Goal: Contribute content: Contribute content

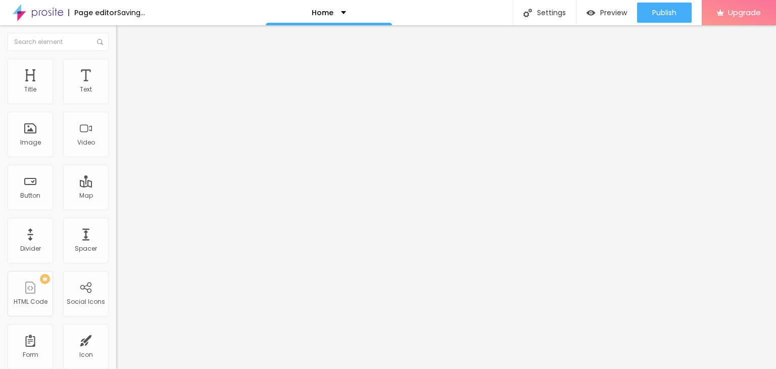
click at [116, 95] on input "Click me" at bounding box center [176, 90] width 121 height 10
paste input "Whatsapp 📞 :- [PHONE_NUMBER]"
type input "Whatsapp 📞 :- [PHONE_NUMBER]"
click at [116, 207] on input "https://" at bounding box center [176, 203] width 121 height 10
paste input "[DOMAIN_NAME][URL]"
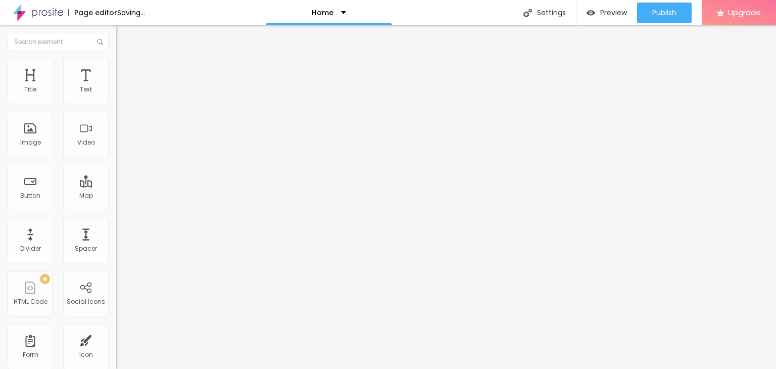
type input "[URL][DOMAIN_NAME]"
click at [116, 225] on div "Open in new tab" at bounding box center [174, 223] width 116 height 5
click at [116, 87] on span "Change image" at bounding box center [143, 82] width 54 height 9
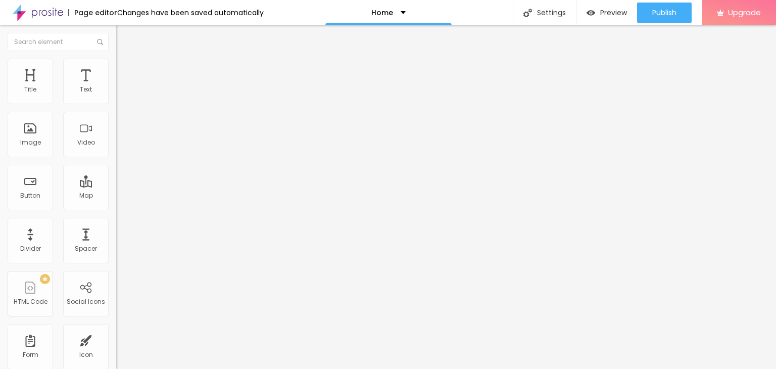
click at [116, 86] on div "Change image" at bounding box center [174, 82] width 116 height 7
click at [116, 87] on span "Change image" at bounding box center [143, 82] width 54 height 9
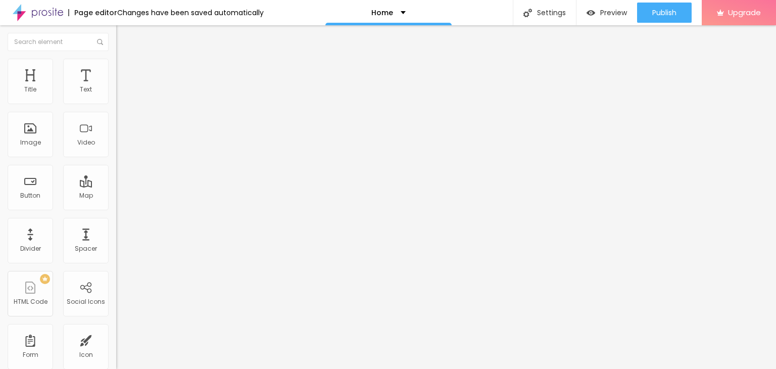
click at [116, 207] on input "https://" at bounding box center [176, 202] width 121 height 10
type input "[URL][DOMAIN_NAME]"
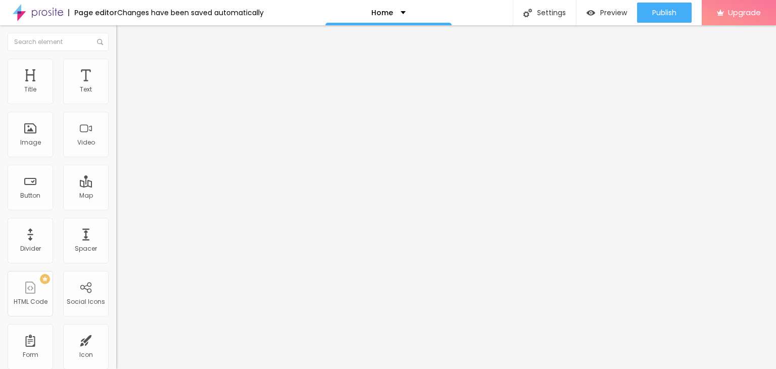
click at [116, 87] on span "Add image" at bounding box center [136, 82] width 41 height 9
drag, startPoint x: 127, startPoint y: 160, endPoint x: 160, endPoint y: 156, distance: 32.6
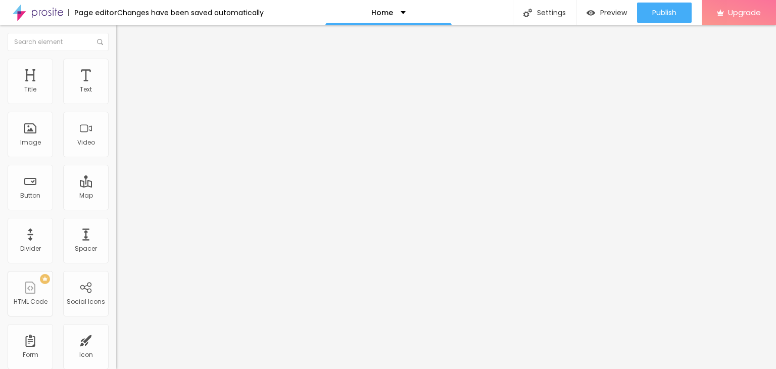
click at [116, 207] on input "https://" at bounding box center [176, 202] width 121 height 10
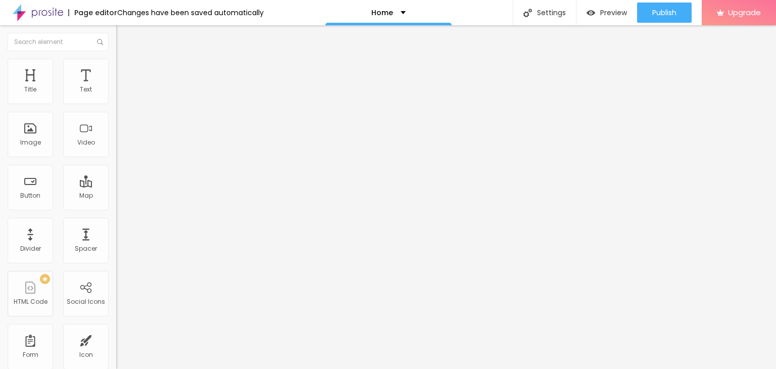
click at [116, 207] on input "https://" at bounding box center [176, 202] width 121 height 10
type input "[URL][DOMAIN_NAME]"
click at [52, 12] on img at bounding box center [38, 12] width 51 height 25
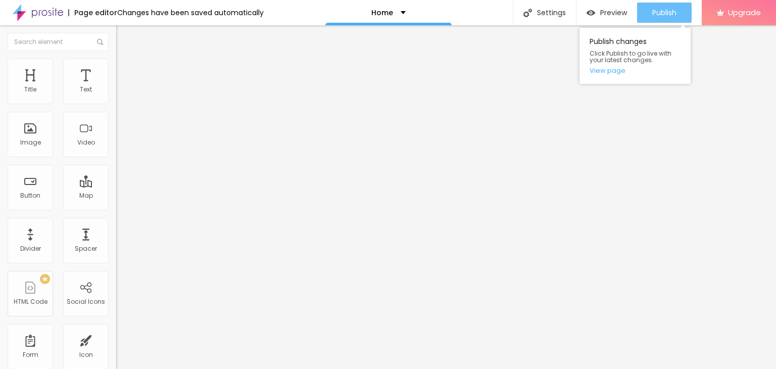
click at [669, 6] on div "Publish" at bounding box center [664, 13] width 24 height 20
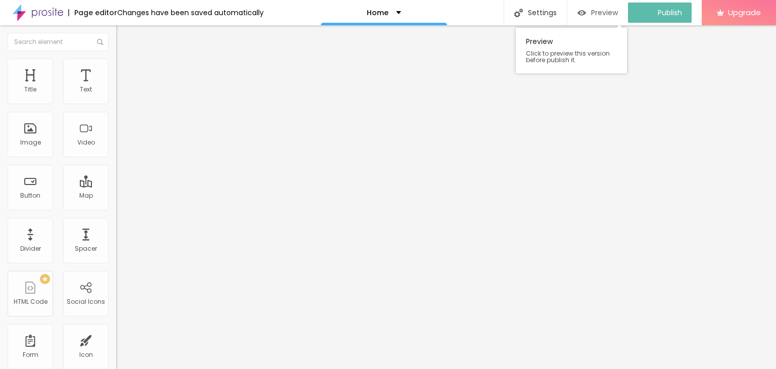
click at [601, 12] on span "Preview" at bounding box center [604, 13] width 27 height 8
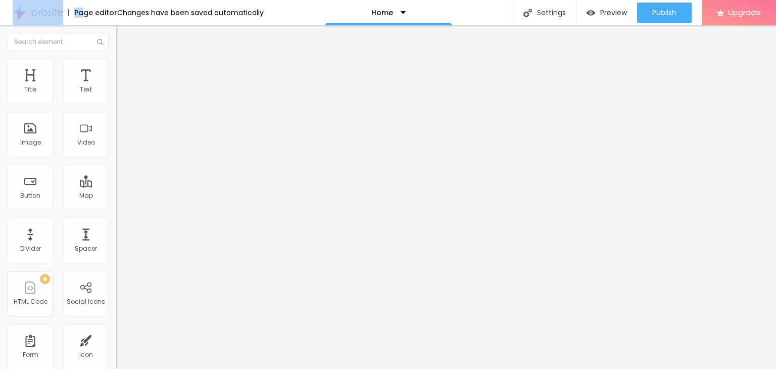
drag, startPoint x: 81, startPoint y: 10, endPoint x: 54, endPoint y: 10, distance: 27.3
click at [54, 10] on div "Page editor Changes have been saved automatically" at bounding box center [132, 12] width 264 height 25
click at [54, 10] on img at bounding box center [38, 12] width 51 height 25
